Goal: Navigation & Orientation: Find specific page/section

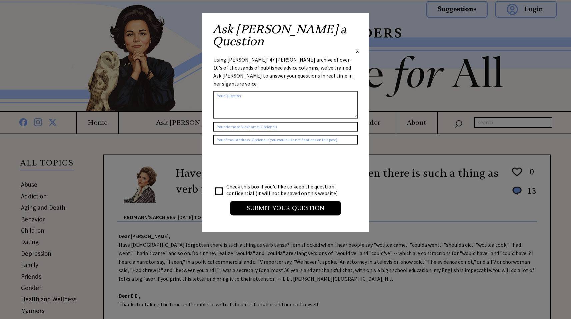
click at [356, 25] on div "Ask [PERSON_NAME] a Question X" at bounding box center [285, 38] width 147 height 31
click at [358, 48] on span "X" at bounding box center [357, 51] width 3 height 7
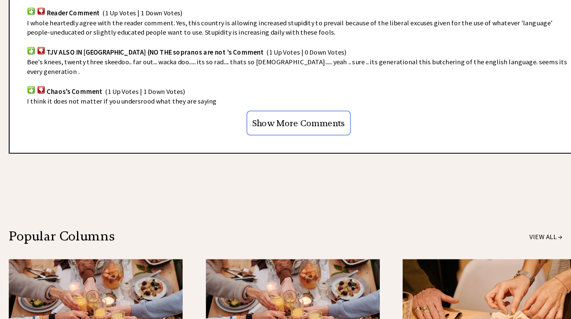
scroll to position [401, 0]
click at [326, 161] on input "Show More Comments" at bounding box center [327, 167] width 81 height 19
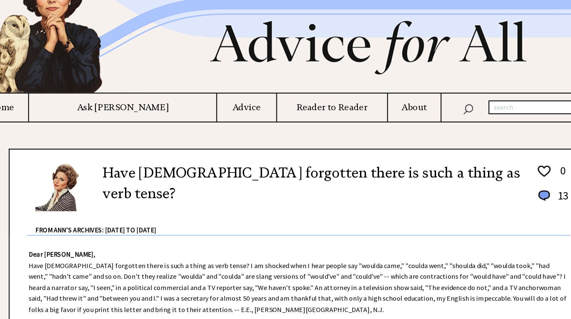
scroll to position [0, 0]
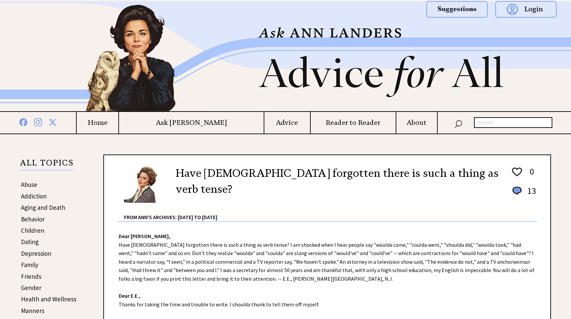
click at [118, 119] on h4 "Home" at bounding box center [97, 123] width 41 height 8
